Goal: Task Accomplishment & Management: Use online tool/utility

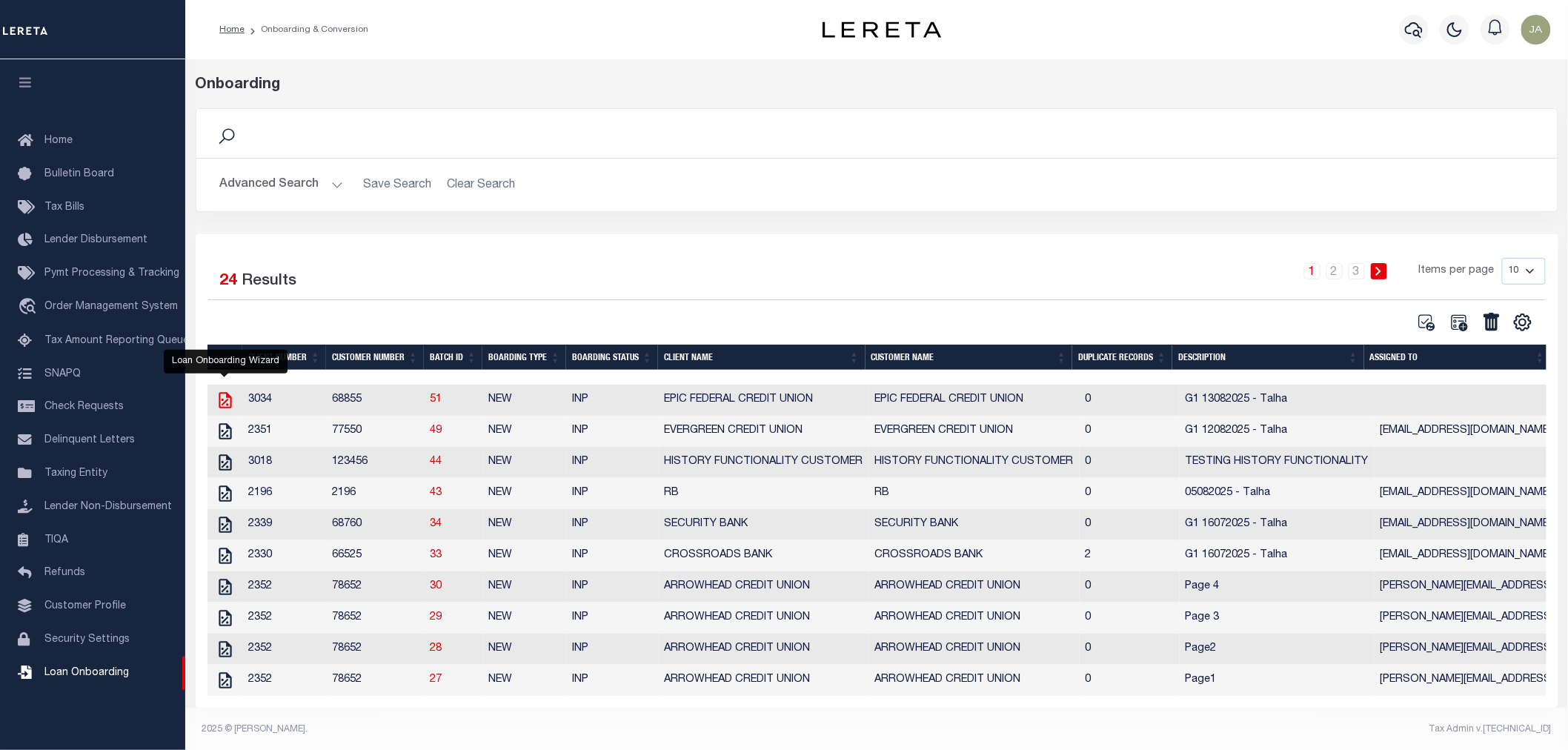
click at [221, 403] on icon "" at bounding box center [225, 400] width 19 height 19
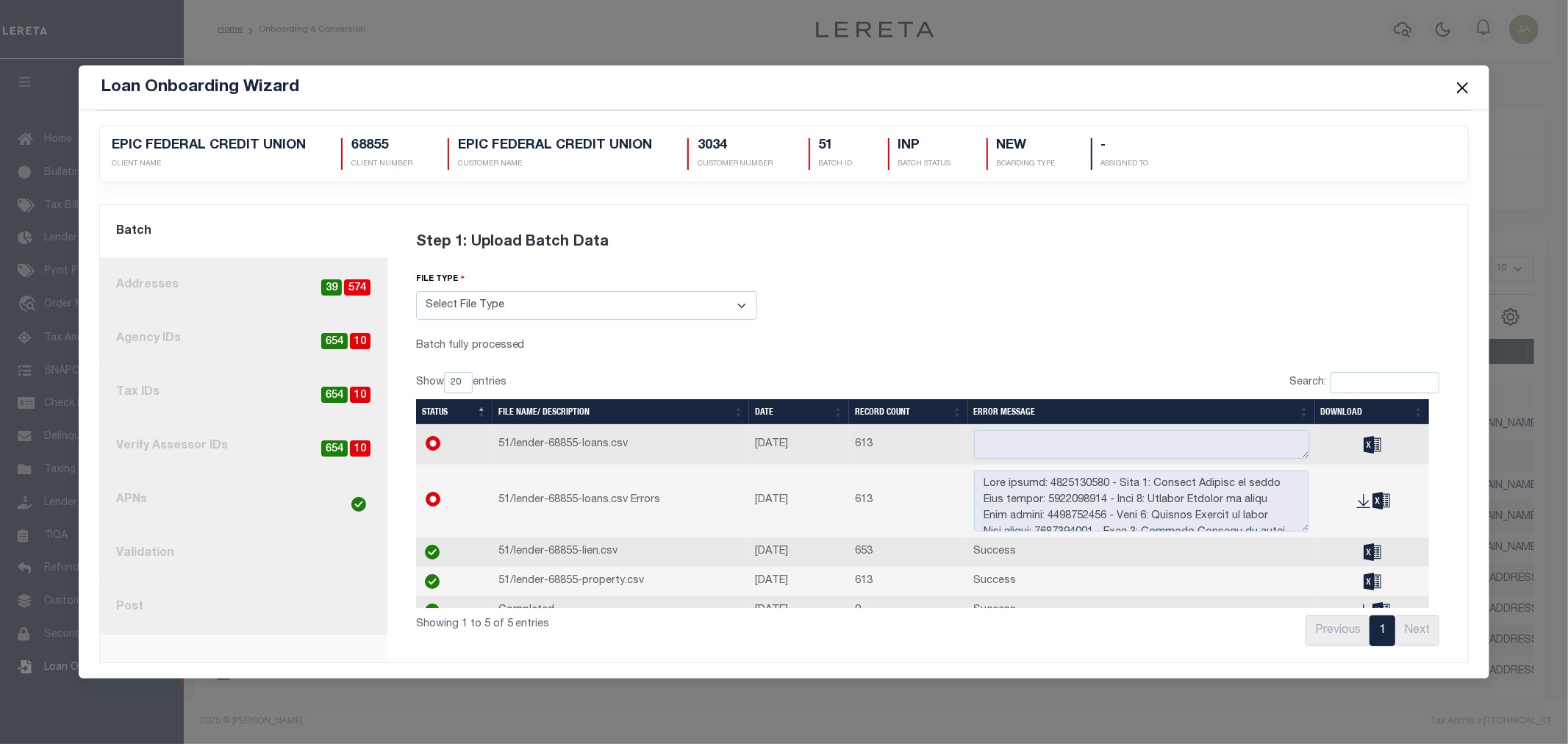
click at [212, 233] on link "current step: 1. Batch" at bounding box center [243, 232] width 287 height 54
click at [1363, 446] on icon at bounding box center [1372, 444] width 17 height 17
click at [1463, 78] on button "Close" at bounding box center [1462, 87] width 19 height 19
